Goal: Task Accomplishment & Management: Manage account settings

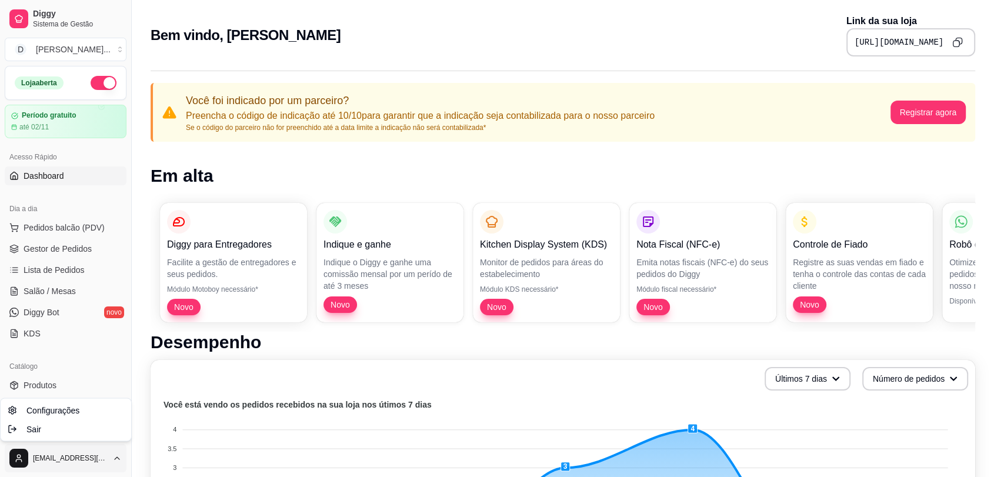
click at [99, 459] on html "Diggy Sistema de Gestão D Divino Sabor ... Loja aberta Período gratuito até 02/…" at bounding box center [497, 238] width 994 height 477
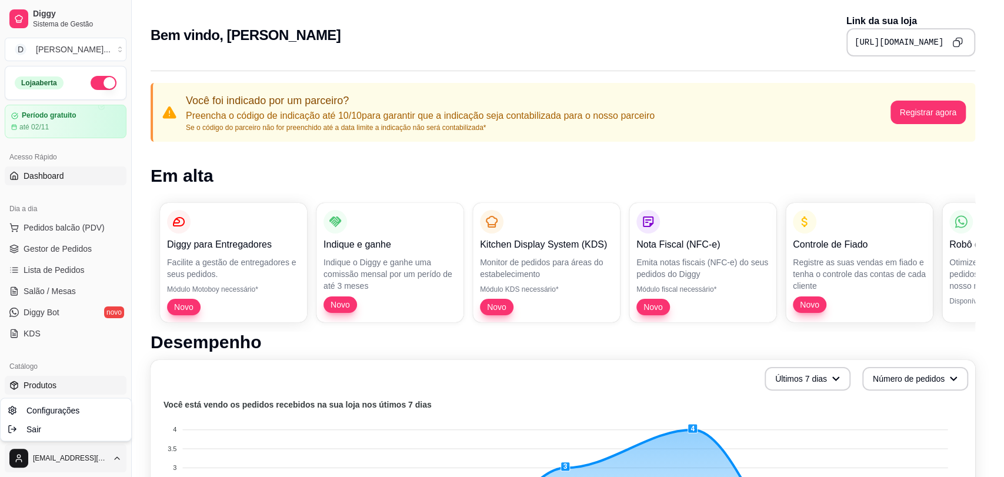
click at [42, 384] on html "Diggy Sistema de Gestão D Divino Sabor ... Loja aberta Período gratuito até 02/…" at bounding box center [502, 238] width 1004 height 477
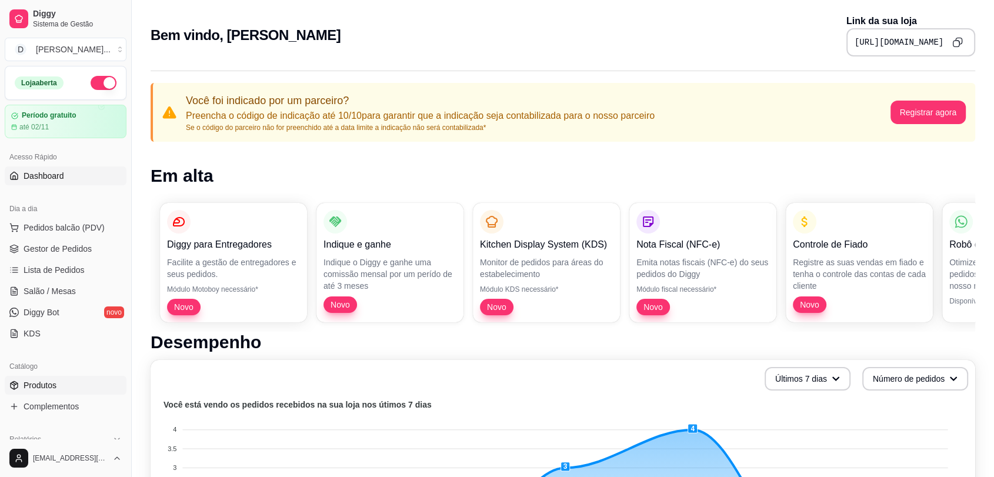
click at [42, 384] on span "Produtos" at bounding box center [40, 385] width 33 height 12
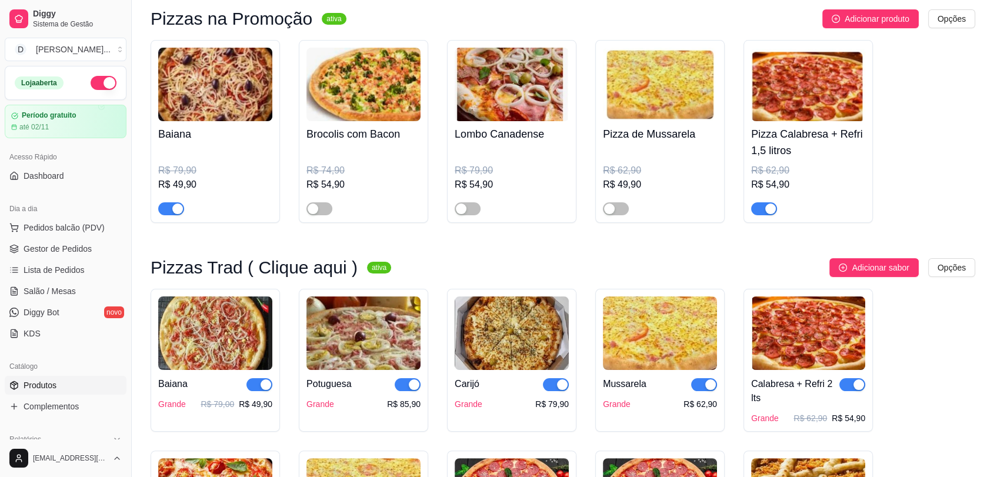
scroll to position [131, 0]
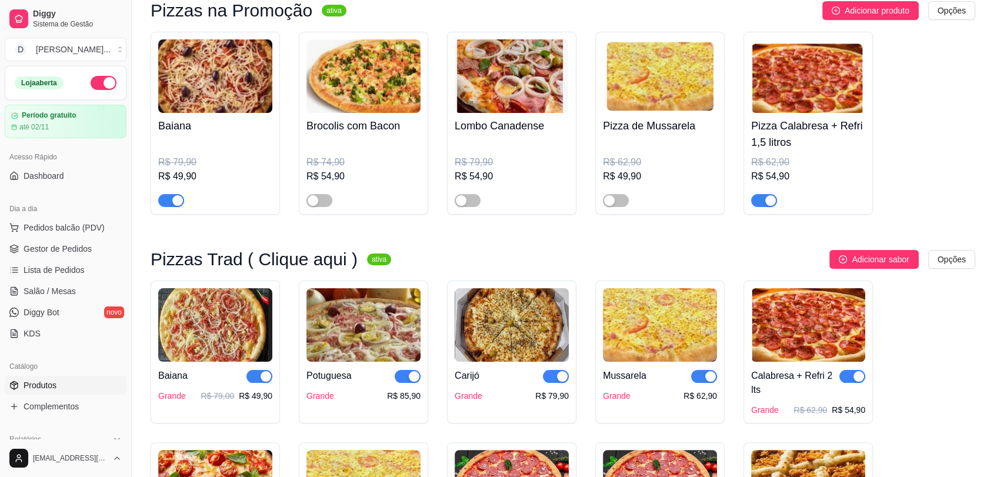
click at [372, 335] on img at bounding box center [364, 325] width 114 height 74
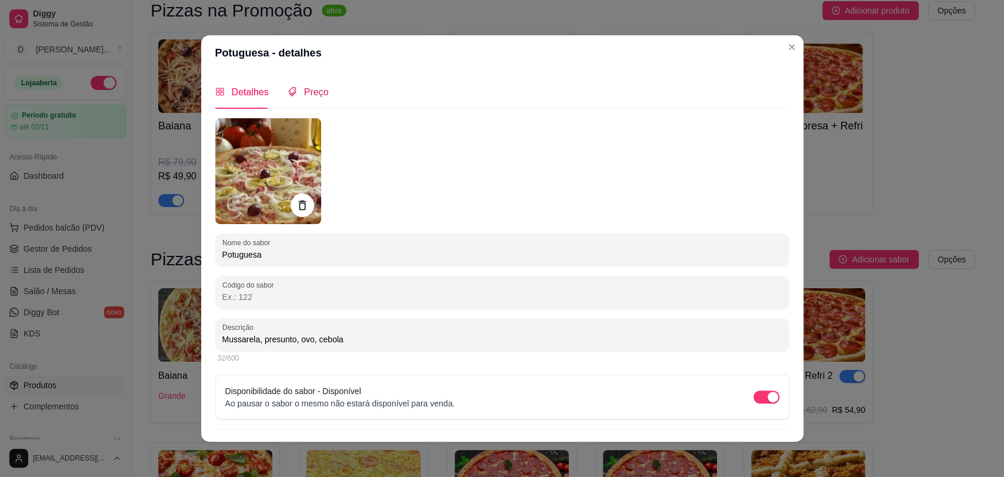
click at [308, 97] on span "Preço" at bounding box center [316, 92] width 25 height 10
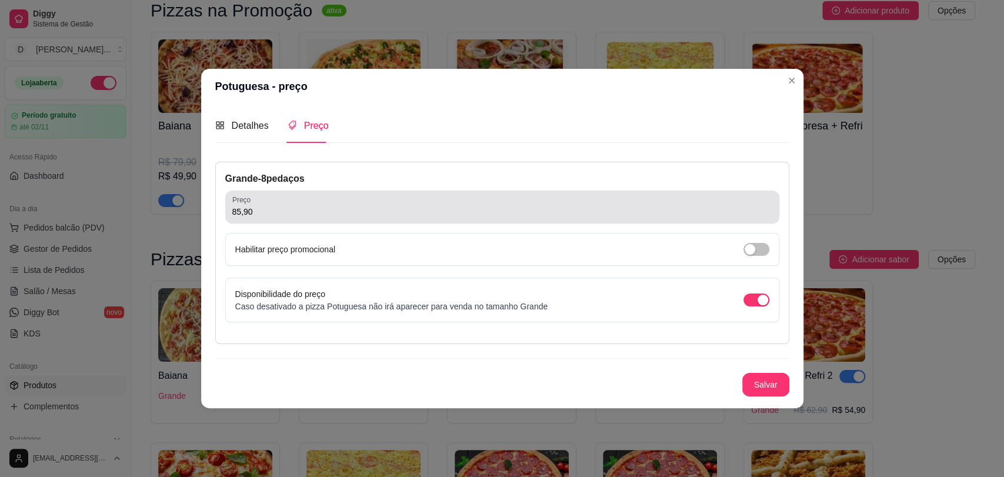
click at [301, 215] on input "85,90" at bounding box center [502, 212] width 540 height 12
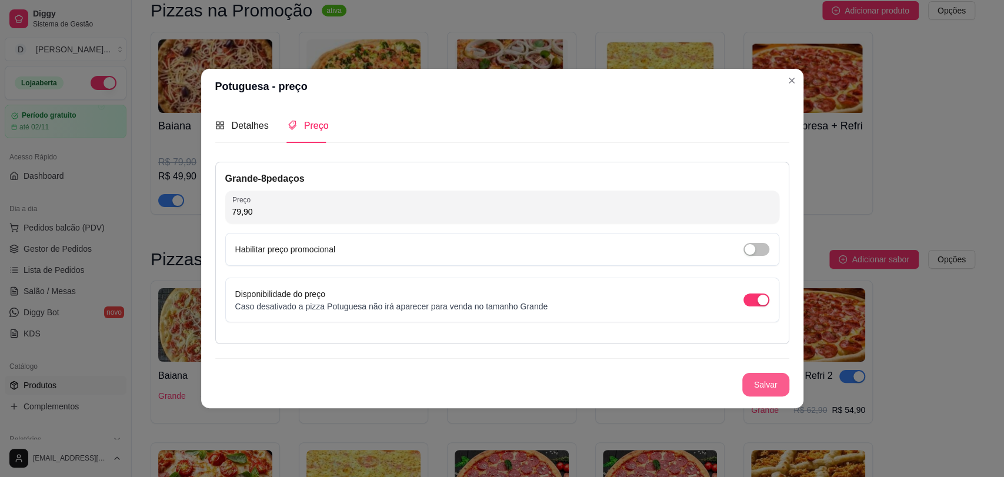
type input "79,90"
click at [767, 389] on button "Salvar" at bounding box center [766, 384] width 46 height 23
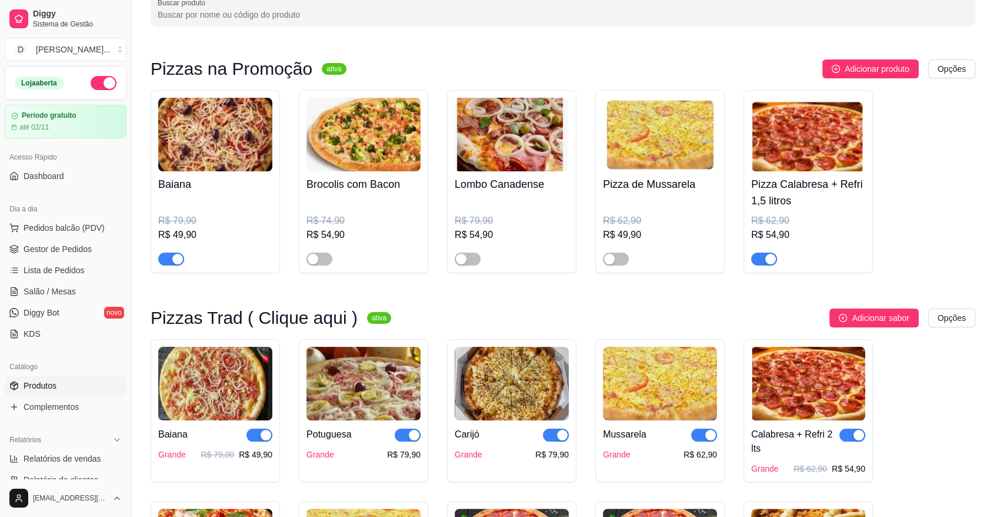
scroll to position [0, 0]
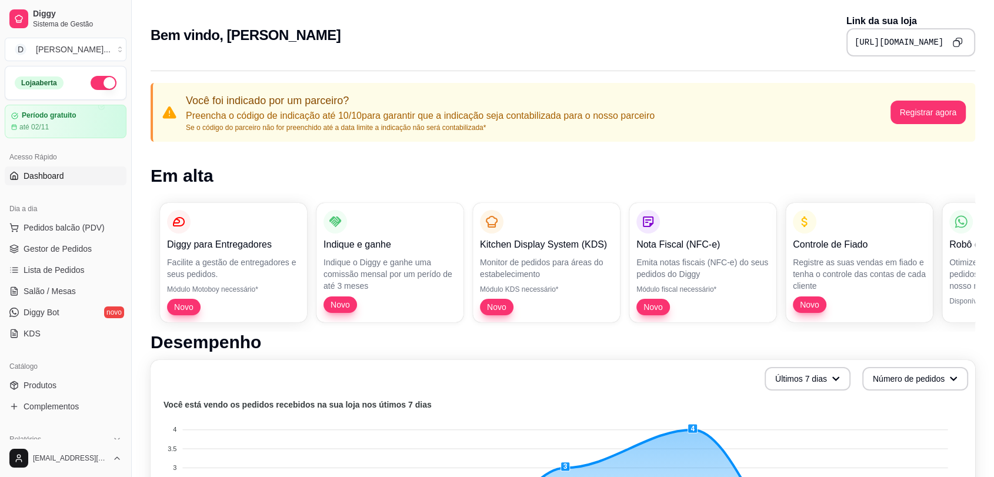
click at [962, 45] on icon "Copy to clipboard" at bounding box center [957, 42] width 10 height 10
